Goal: Task Accomplishment & Management: Manage account settings

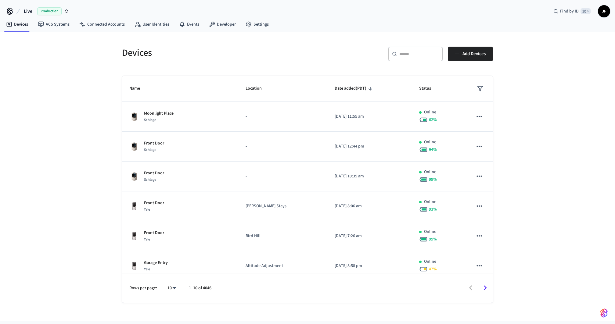
click at [327, 52] on div "​ ​ Add Devices" at bounding box center [402, 57] width 182 height 20
click at [312, 44] on div "​ ​ Add Devices" at bounding box center [398, 52] width 189 height 27
click at [33, 9] on button "Live Production" at bounding box center [46, 11] width 49 height 13
type input "*****"
click at [32, 39] on span "StayFlexi Production" at bounding box center [27, 39] width 39 height 6
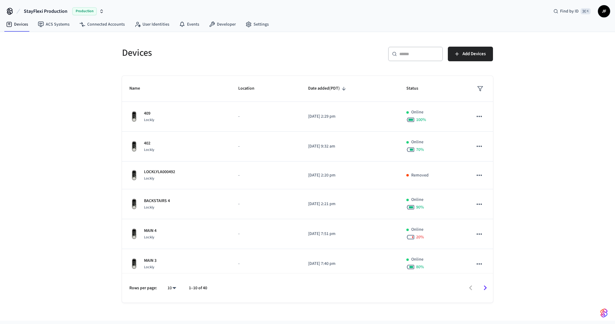
click at [233, 60] on div "Devices" at bounding box center [209, 52] width 189 height 27
click at [428, 51] on input "text" at bounding box center [419, 54] width 40 height 6
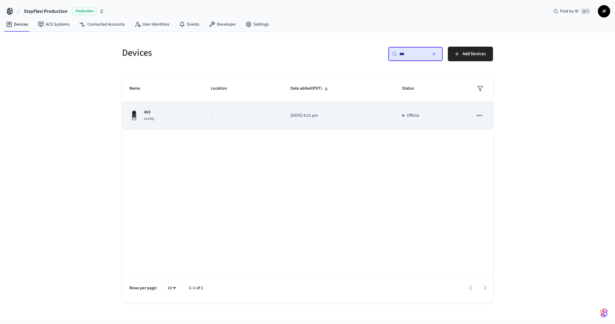
type input "***"
click at [288, 114] on td "2022/12/20 at 4:21 pm" at bounding box center [339, 116] width 112 height 28
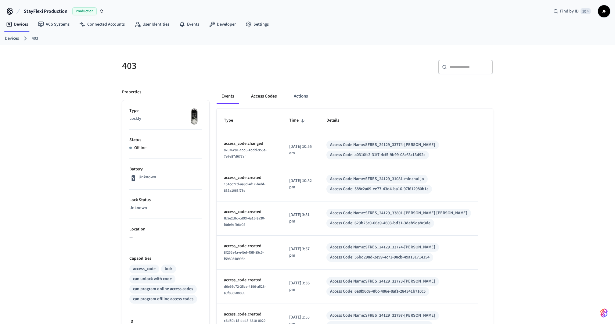
click at [257, 94] on button "Access Codes" at bounding box center [263, 96] width 35 height 15
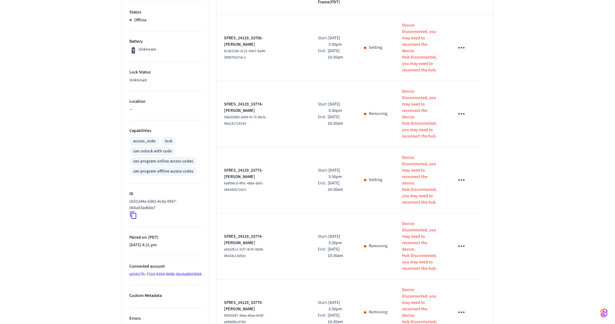
scroll to position [128, 0]
click at [133, 215] on icon at bounding box center [133, 215] width 8 height 8
click at [552, 87] on div "403 ​ ​ Add Access Code Properties Type Lockly Status Offline Battery Unknown L…" at bounding box center [307, 311] width 615 height 789
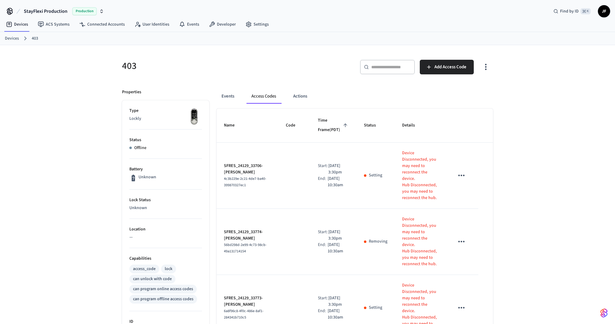
click at [18, 39] on link "Devices" at bounding box center [12, 38] width 14 height 6
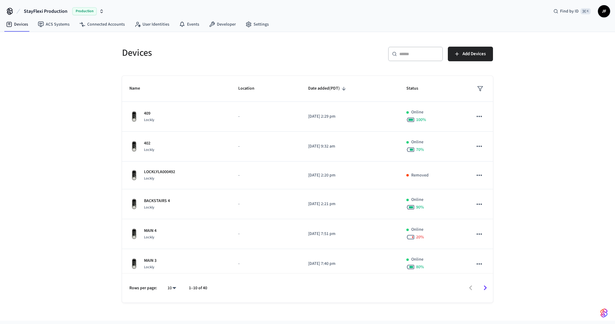
click at [416, 53] on input "text" at bounding box center [419, 54] width 40 height 6
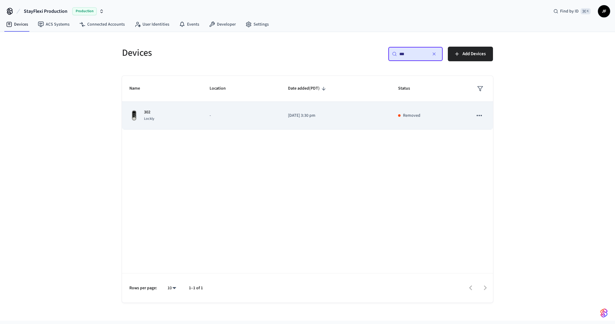
type input "***"
click at [217, 117] on p "-" at bounding box center [241, 115] width 64 height 6
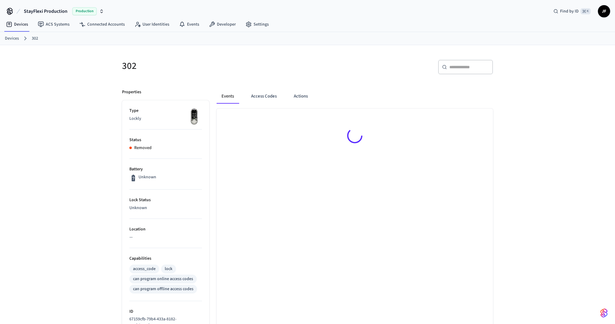
click at [298, 77] on div "302" at bounding box center [209, 65] width 189 height 27
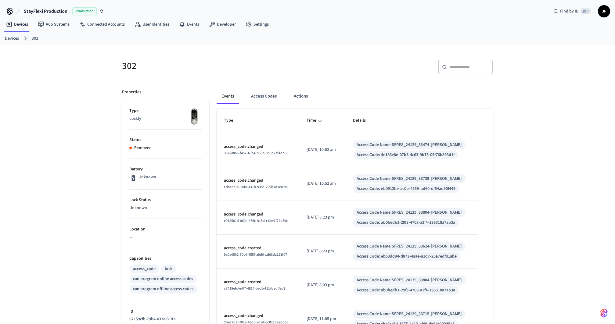
scroll to position [179, 0]
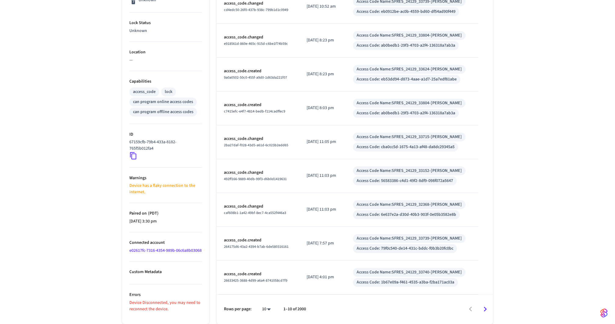
click at [268, 310] on body "StayFlexi Production Production Find by ID ⌘ K JF Devices ACS Systems Connected…" at bounding box center [307, 73] width 615 height 501
click at [266, 303] on li "100" at bounding box center [264, 306] width 16 height 16
type input "***"
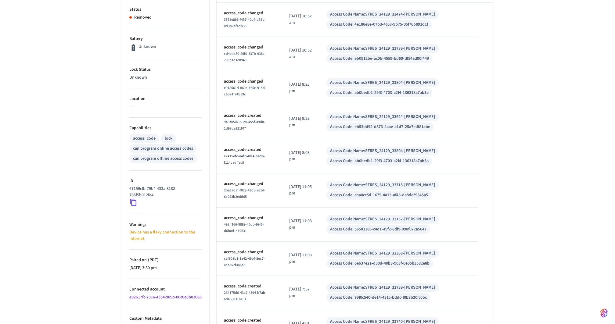
scroll to position [0, 0]
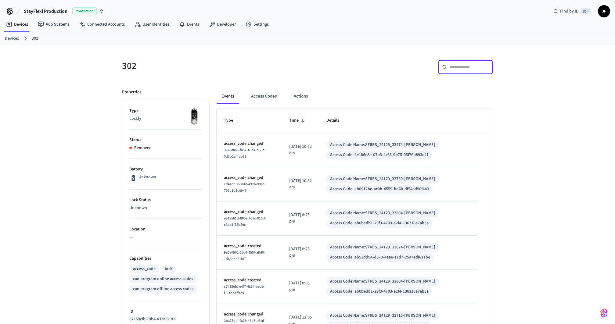
click at [462, 64] on input "text" at bounding box center [469, 67] width 40 height 6
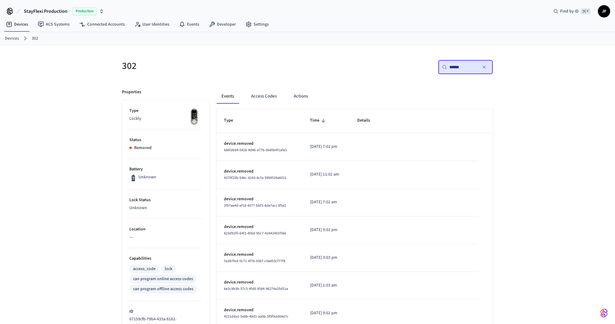
type input "*******"
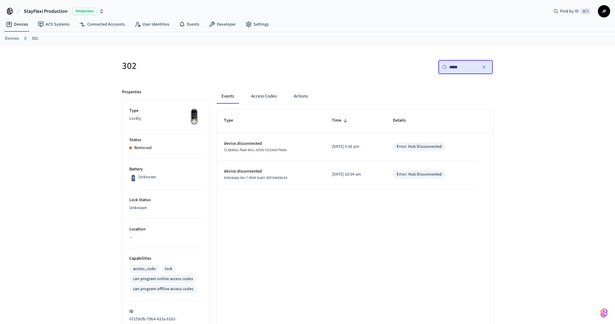
type input "******"
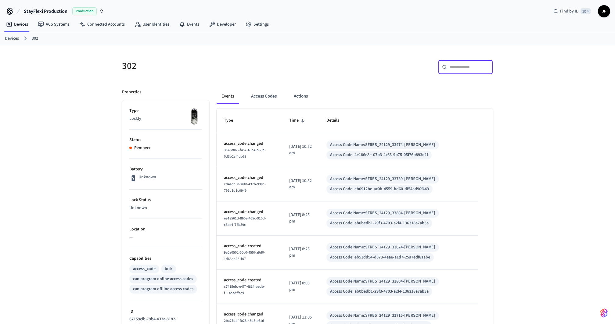
click at [297, 60] on h5 "302" at bounding box center [213, 66] width 182 height 12
click at [239, 72] on h5 "302" at bounding box center [213, 66] width 182 height 12
click at [256, 89] on button "Access Codes" at bounding box center [263, 96] width 35 height 15
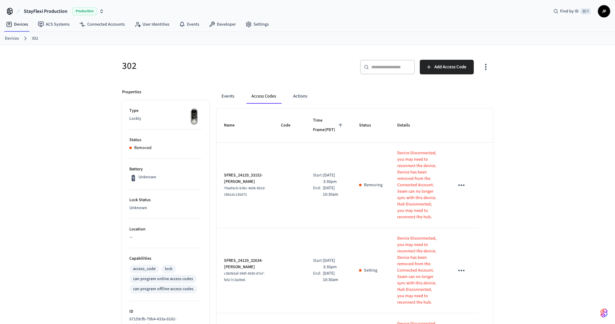
click at [21, 39] on icon at bounding box center [25, 38] width 8 height 8
click at [331, 73] on div "​ ​ Add Access Code" at bounding box center [402, 70] width 182 height 20
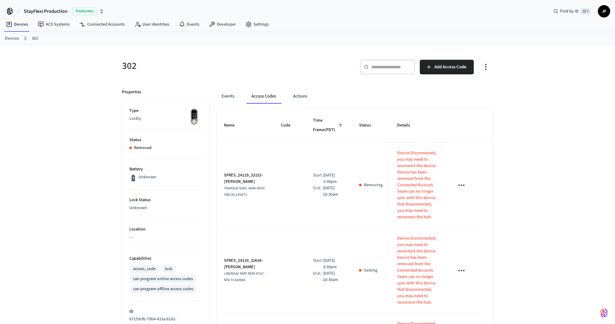
click at [326, 71] on div "​ ​ Add Access Code" at bounding box center [402, 70] width 182 height 20
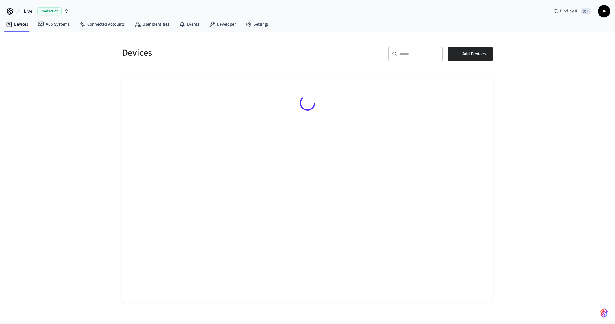
click at [27, 10] on span "Live" at bounding box center [28, 11] width 9 height 7
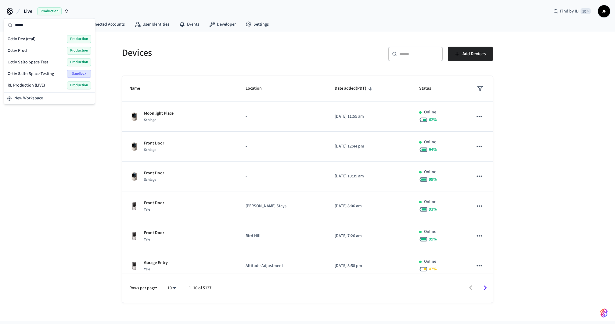
type input "*****"
click at [27, 51] on div "Octiv Prod Production" at bounding box center [50, 51] width 84 height 8
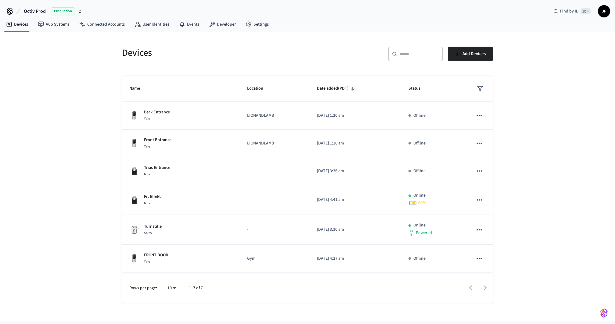
click at [400, 48] on div "​ ​" at bounding box center [415, 54] width 55 height 15
paste input "**********"
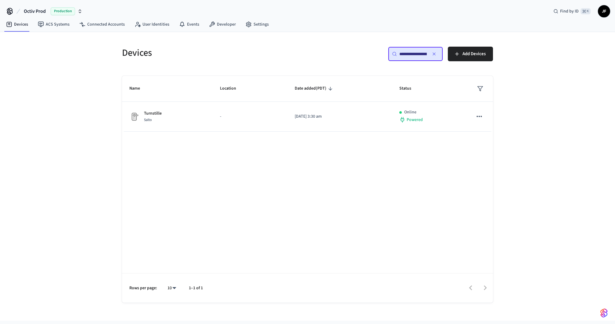
scroll to position [0, 46]
type input "**********"
click at [249, 96] on th "Location" at bounding box center [249, 89] width 75 height 26
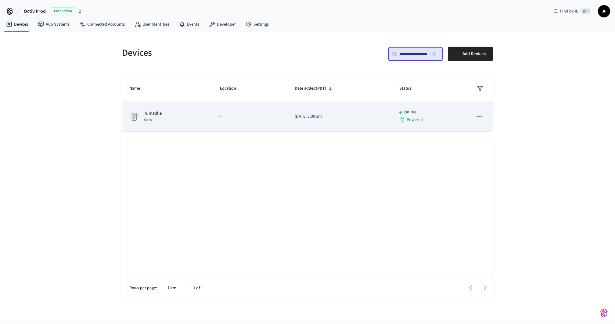
click at [249, 110] on td "-" at bounding box center [249, 117] width 75 height 30
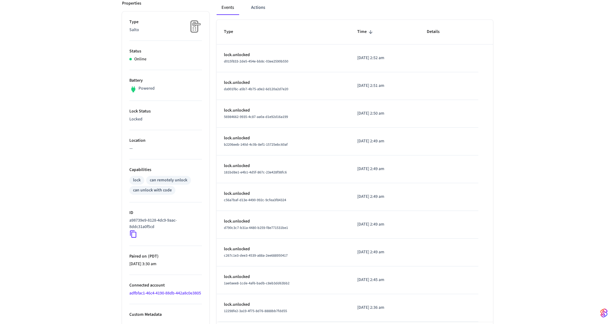
scroll to position [87, 0]
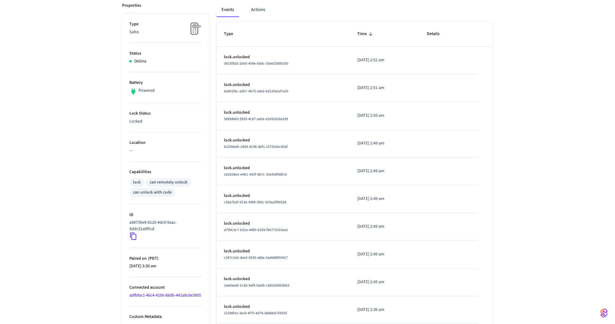
click at [146, 296] on link "adfbfac1-46c4-4190-88db-442a8c0e3805" at bounding box center [165, 295] width 72 height 6
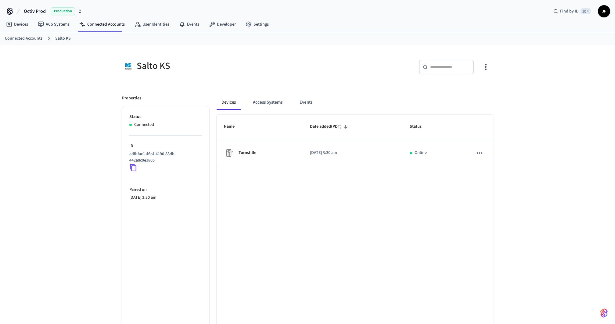
click at [88, 94] on div "Salto KS ​ ​ Properties Status Connected ID adfbfac1-46c4-4190-88db-442a8c0e380…" at bounding box center [307, 193] width 615 height 296
click at [233, 64] on div "Salto KS" at bounding box center [213, 66] width 182 height 12
click at [52, 28] on link "ACS Systems" at bounding box center [53, 24] width 41 height 11
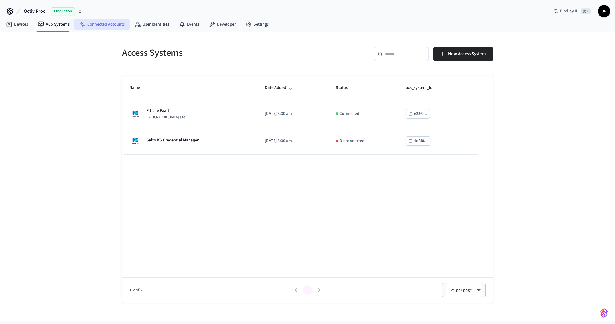
click at [92, 25] on link "Connected Accounts" at bounding box center [101, 24] width 55 height 11
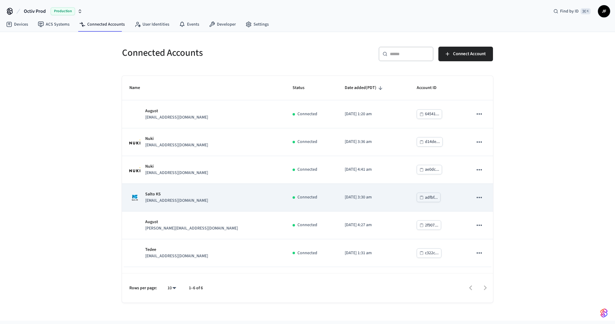
click at [216, 197] on div "Salto KS ivarhayward@gmail.com" at bounding box center [203, 197] width 148 height 13
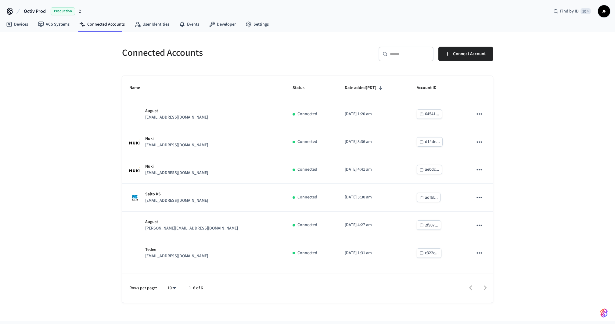
click at [330, 48] on div "​ ​ Connect Account" at bounding box center [402, 57] width 182 height 20
click at [566, 67] on div "Connected Accounts ​ ​ Connect Account Name Status Date added (PDT) Account ID …" at bounding box center [307, 176] width 615 height 289
click at [293, 57] on h5 "Connected Accounts" at bounding box center [213, 53] width 182 height 12
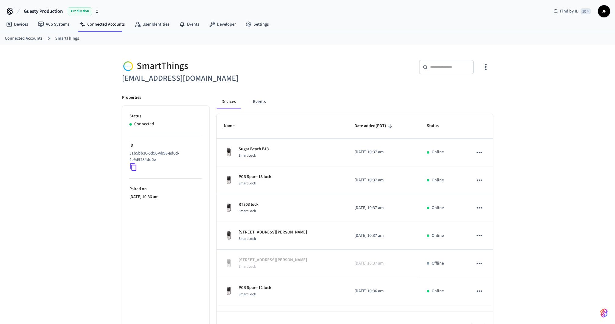
scroll to position [16, 0]
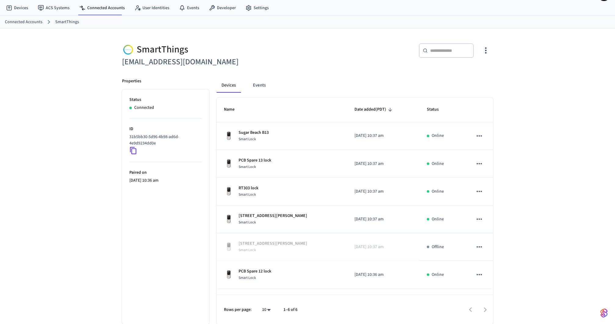
click at [160, 186] on ul "Status Connected ID 31b5bb30-5d96-4b98-ad6d-4e9d9234dd0e Paired on [DATE] 10:36…" at bounding box center [165, 206] width 87 height 235
click at [134, 147] on icon at bounding box center [133, 151] width 8 height 8
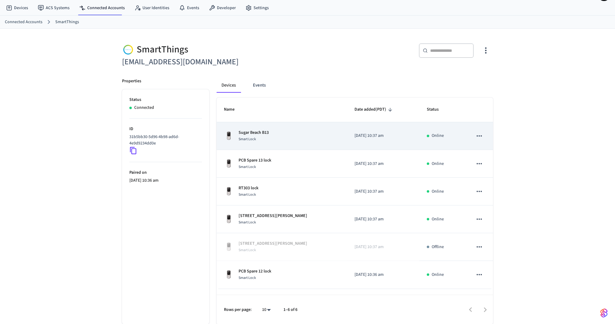
click at [293, 141] on div "Sugar Beach B13 Smart Lock" at bounding box center [282, 136] width 116 height 13
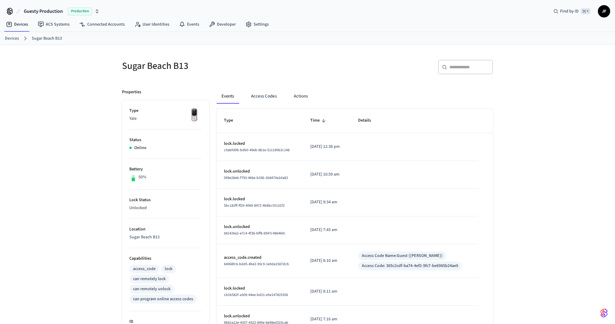
click at [538, 175] on div "Sugar Beach B13 ​ ​ Properties Type Yale Status Online Battery 50% Lock Status …" at bounding box center [307, 264] width 615 height 439
